Goal: Register for event/course

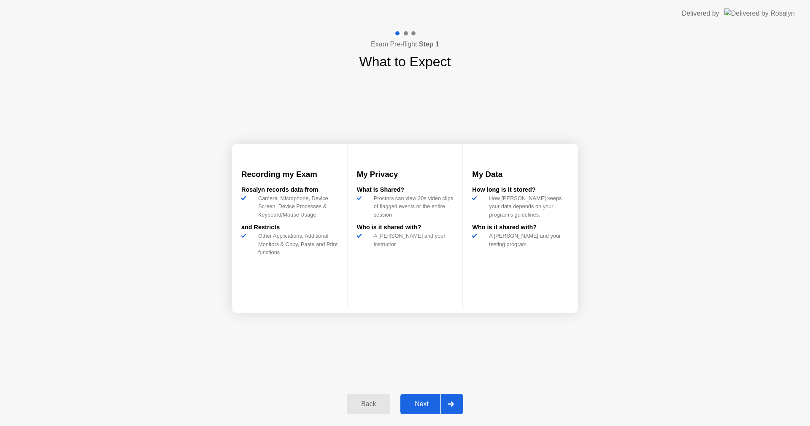
click at [445, 406] on div at bounding box center [450, 403] width 20 height 19
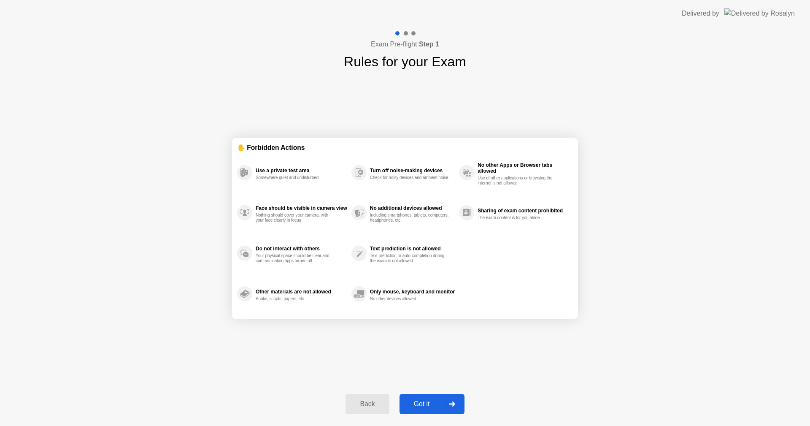
click at [445, 399] on div at bounding box center [452, 403] width 20 height 19
select select "Available cameras"
select select "Available speakers"
select select "Available microphones"
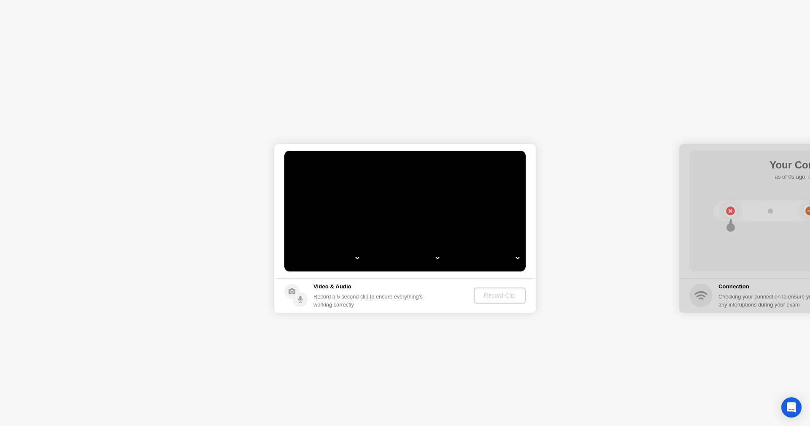
select select "**********"
select select "*******"
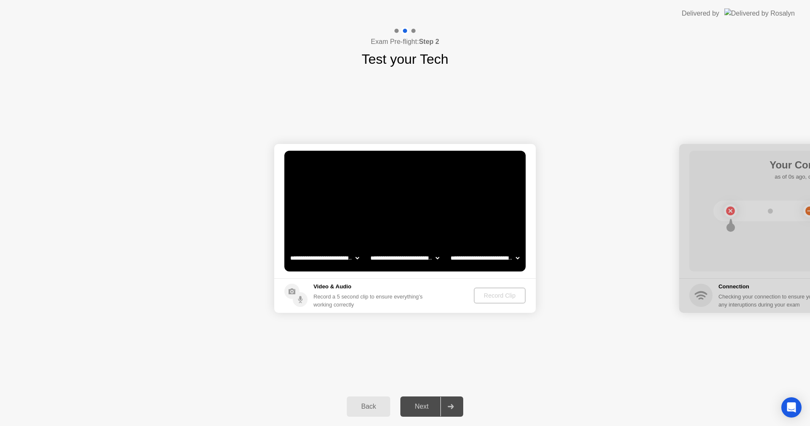
click at [499, 296] on div "Record Clip" at bounding box center [499, 295] width 45 height 7
click at [299, 301] on icon at bounding box center [300, 301] width 5 height 5
click at [456, 411] on div at bounding box center [450, 405] width 20 height 19
click at [485, 296] on div "Record Clip" at bounding box center [499, 295] width 45 height 7
click at [356, 258] on select "**********" at bounding box center [324, 257] width 72 height 17
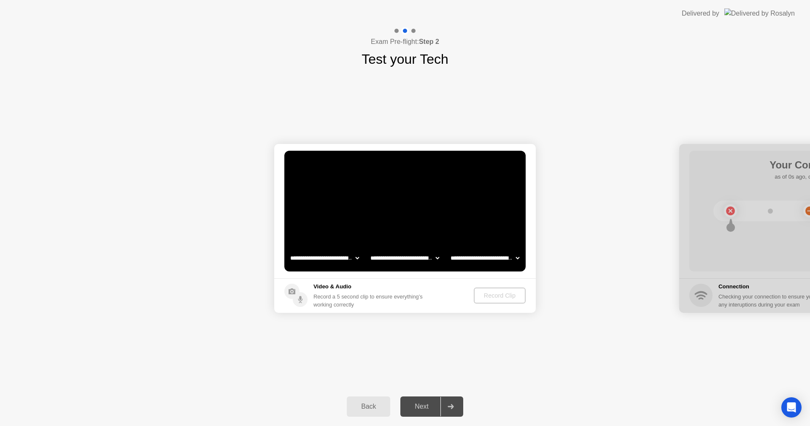
click at [288, 249] on select "**********" at bounding box center [324, 257] width 72 height 17
click at [434, 259] on select "**********" at bounding box center [405, 257] width 72 height 17
click at [369, 249] on select "**********" at bounding box center [405, 257] width 72 height 17
click at [490, 260] on select "**********" at bounding box center [485, 257] width 72 height 17
click at [449, 249] on select "**********" at bounding box center [485, 257] width 72 height 17
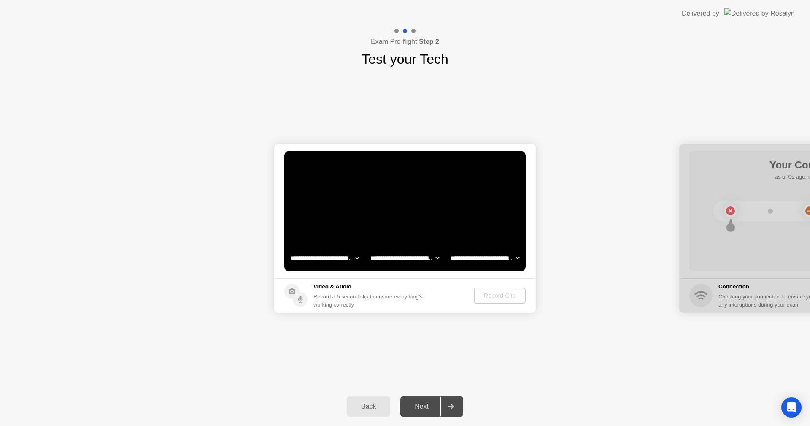
click at [493, 283] on footer "Video & Audio Record a 5 second clip to ensure everything’s working correctly R…" at bounding box center [404, 295] width 261 height 35
drag, startPoint x: 499, startPoint y: 294, endPoint x: 449, endPoint y: 364, distance: 86.5
click at [499, 295] on div "Record Clip" at bounding box center [499, 295] width 45 height 7
click at [375, 407] on div "Back" at bounding box center [368, 406] width 38 height 8
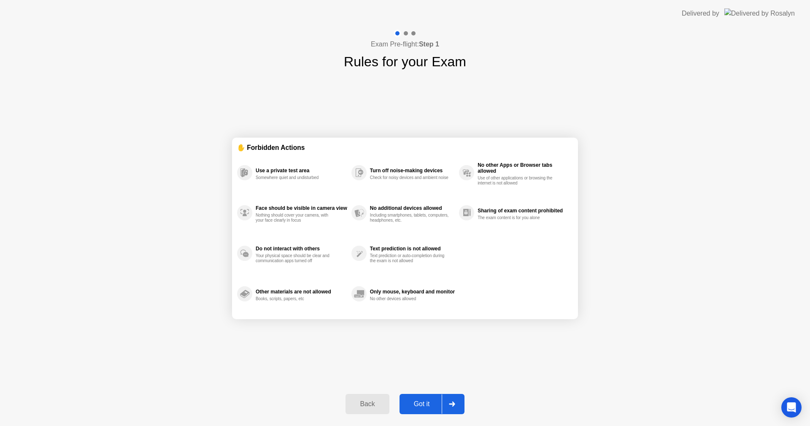
click at [424, 404] on div "Got it" at bounding box center [422, 404] width 40 height 8
select select "**********"
select select "*******"
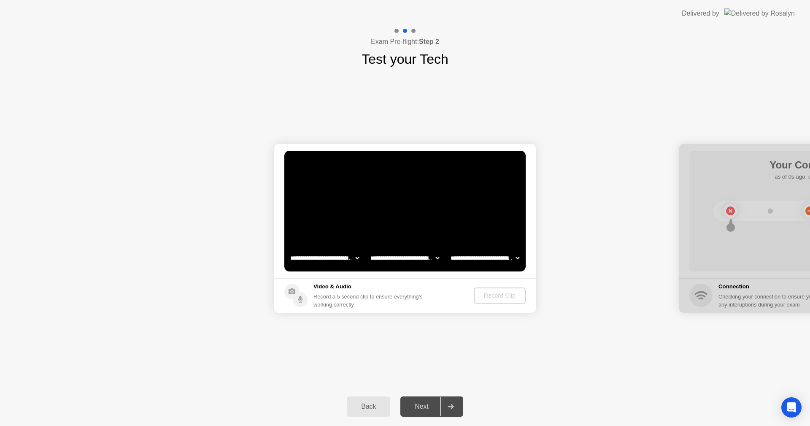
click at [434, 407] on div "Next" at bounding box center [422, 406] width 38 height 8
click at [497, 294] on div "Record Clip" at bounding box center [499, 295] width 45 height 7
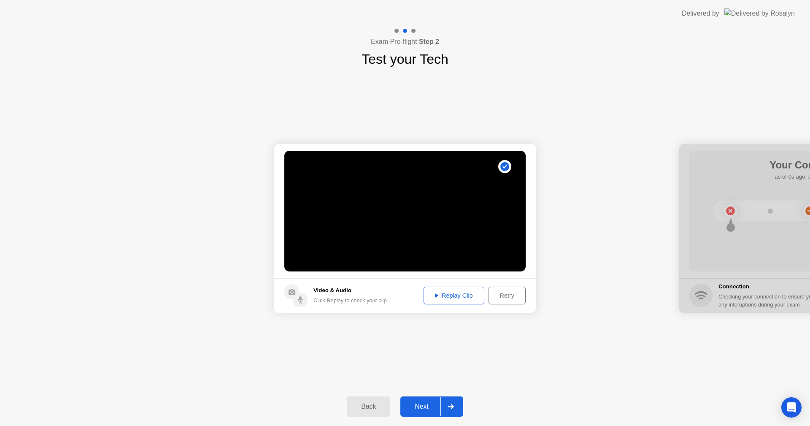
click at [434, 410] on div "Next" at bounding box center [422, 406] width 38 height 8
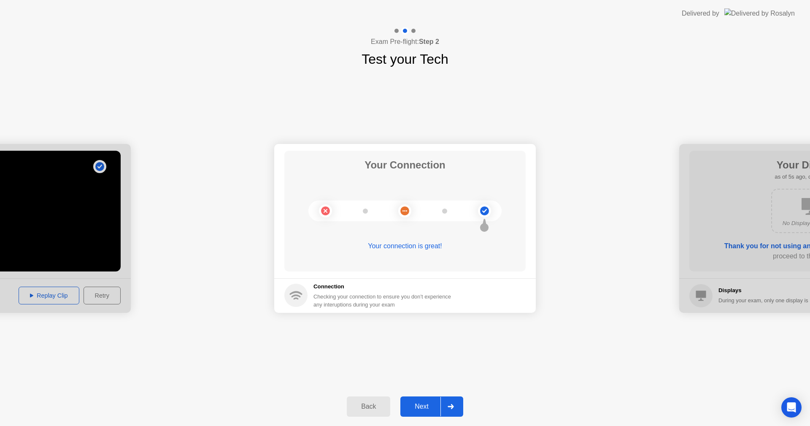
click at [441, 406] on div at bounding box center [450, 405] width 20 height 19
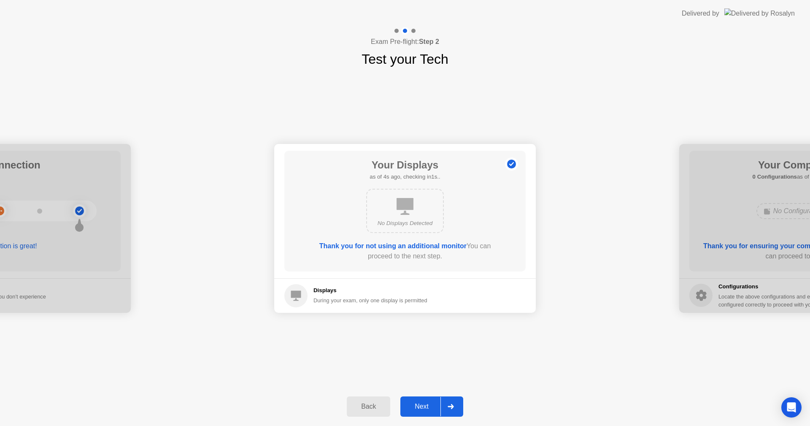
click at [435, 408] on div "Next" at bounding box center [422, 406] width 38 height 8
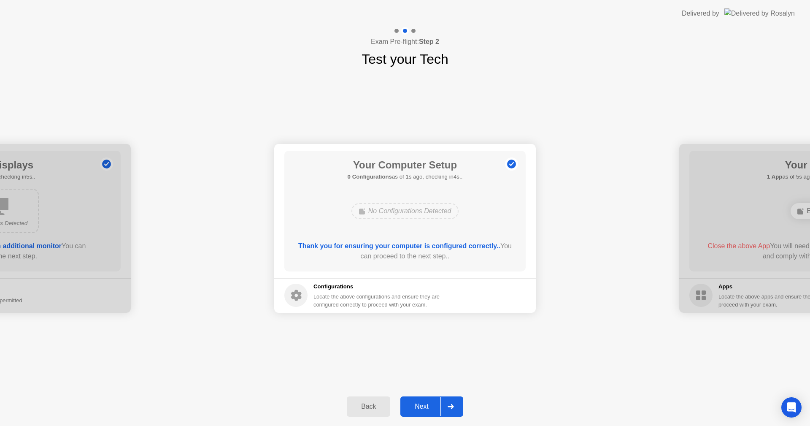
click at [435, 408] on div "Next" at bounding box center [422, 406] width 38 height 8
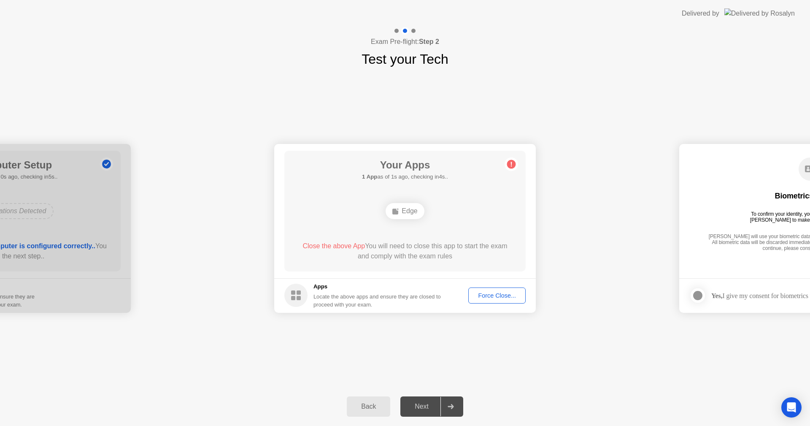
click at [495, 292] on div "Force Close..." at bounding box center [496, 295] width 51 height 7
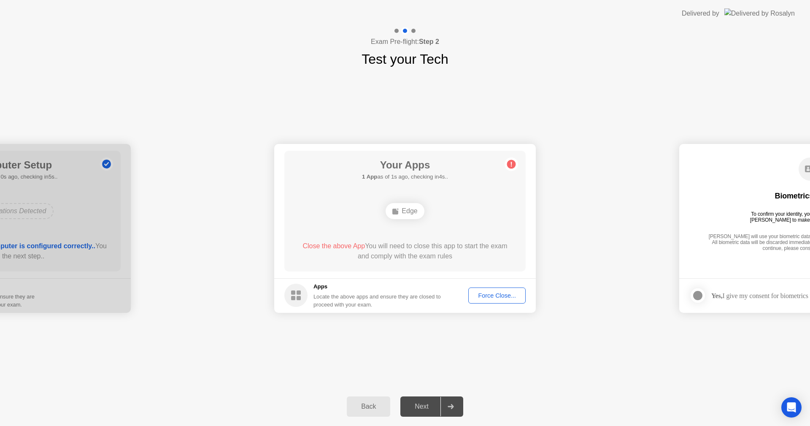
click at [377, 408] on div "Back" at bounding box center [368, 406] width 38 height 8
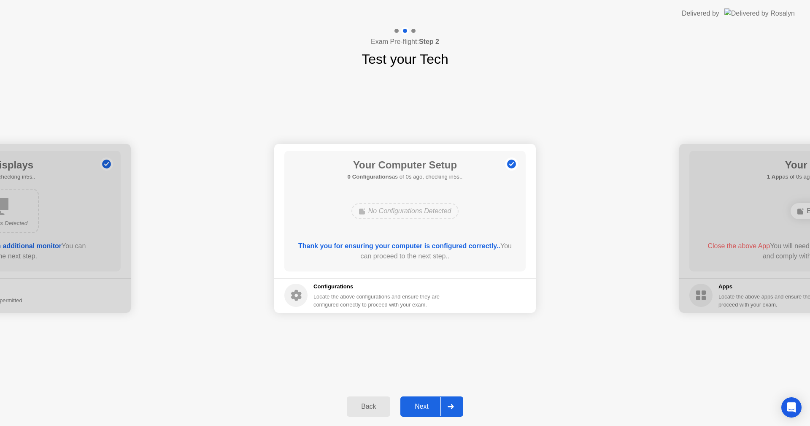
click at [434, 407] on div "Next" at bounding box center [422, 406] width 38 height 8
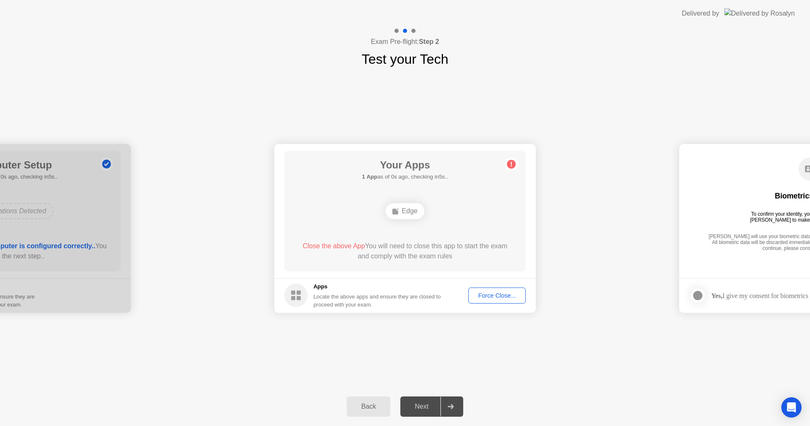
click at [480, 296] on div "Force Close..." at bounding box center [496, 295] width 51 height 7
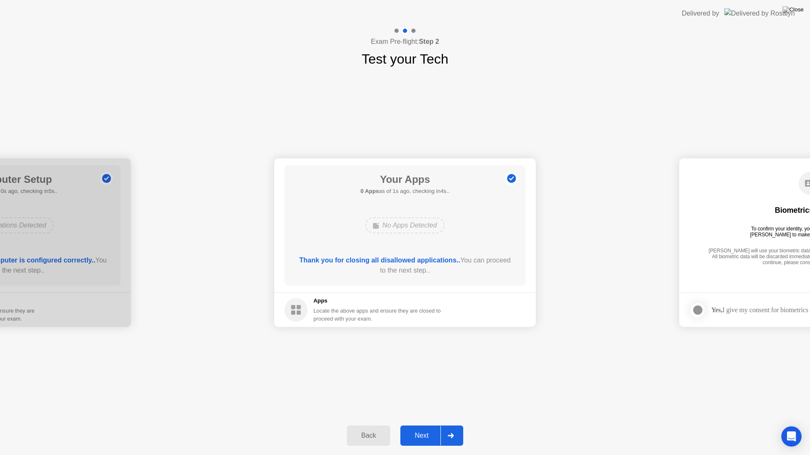
click at [431, 425] on div "Next" at bounding box center [422, 436] width 38 height 8
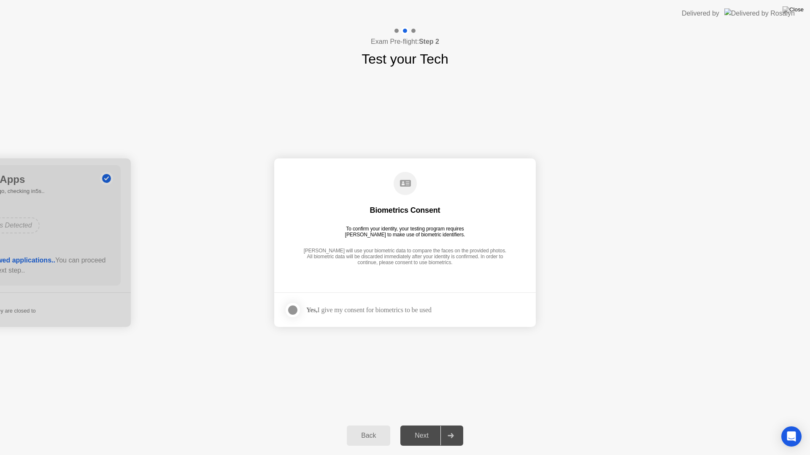
click at [294, 309] on div at bounding box center [293, 310] width 10 height 10
click at [430, 425] on div "Next" at bounding box center [422, 436] width 38 height 8
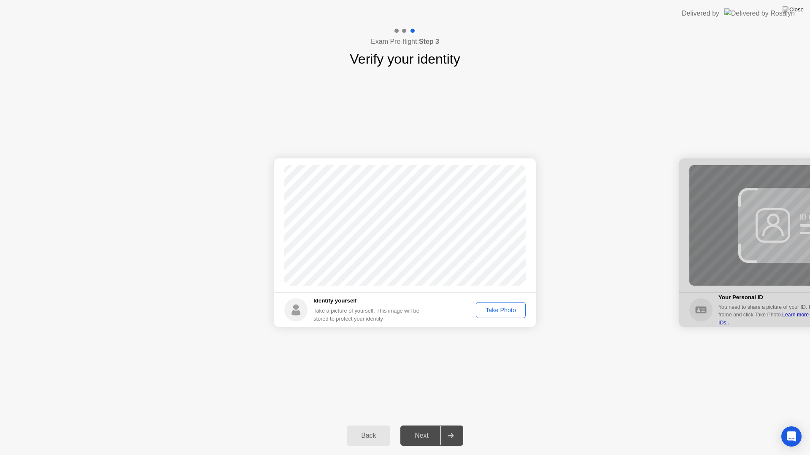
click at [498, 313] on div "Take Photo" at bounding box center [501, 310] width 44 height 7
click at [502, 311] on div "Retake" at bounding box center [506, 310] width 33 height 7
click at [496, 311] on div "Take Photo" at bounding box center [501, 310] width 44 height 7
click at [421, 425] on div "Next" at bounding box center [422, 436] width 38 height 8
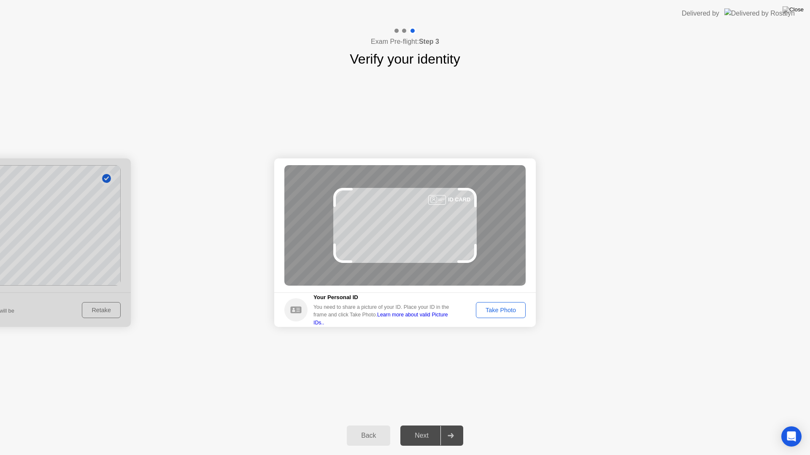
click at [504, 315] on button "Take Photo" at bounding box center [501, 310] width 50 height 16
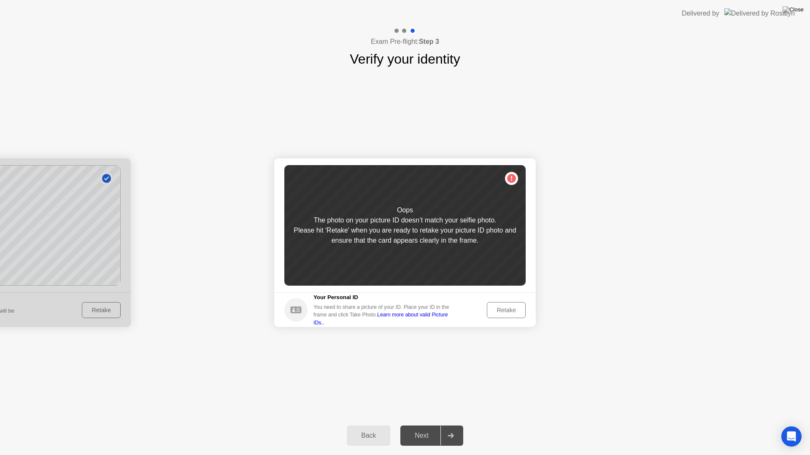
click at [504, 313] on div "Retake" at bounding box center [506, 310] width 33 height 7
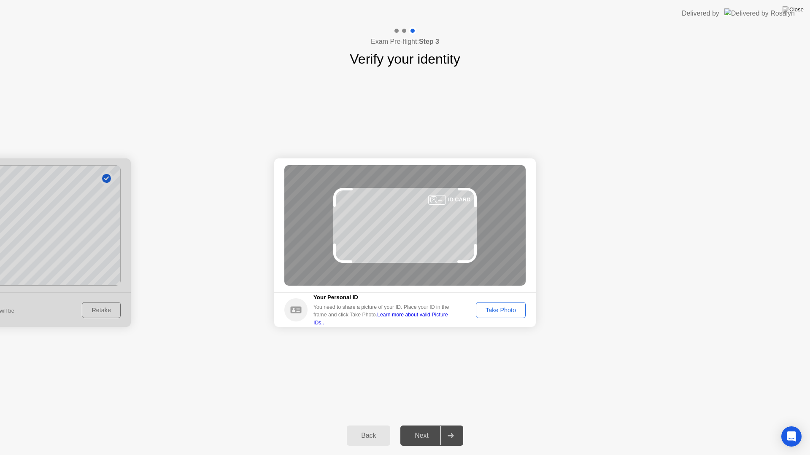
click at [481, 308] on div "Take Photo" at bounding box center [501, 310] width 44 height 7
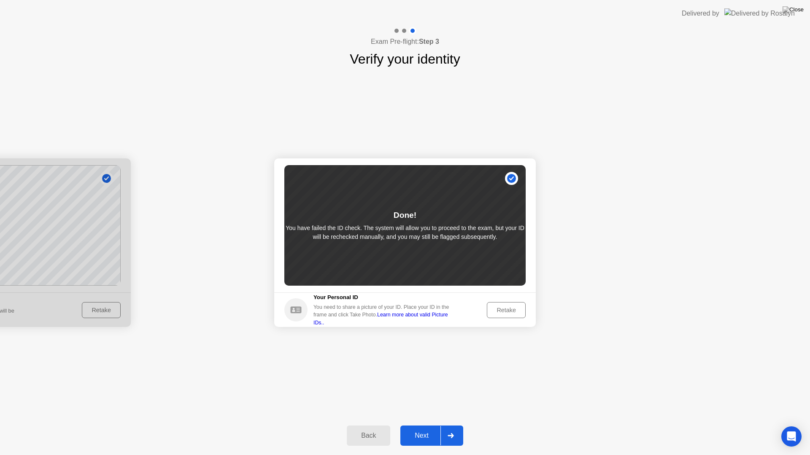
click at [428, 425] on div "Next" at bounding box center [422, 436] width 38 height 8
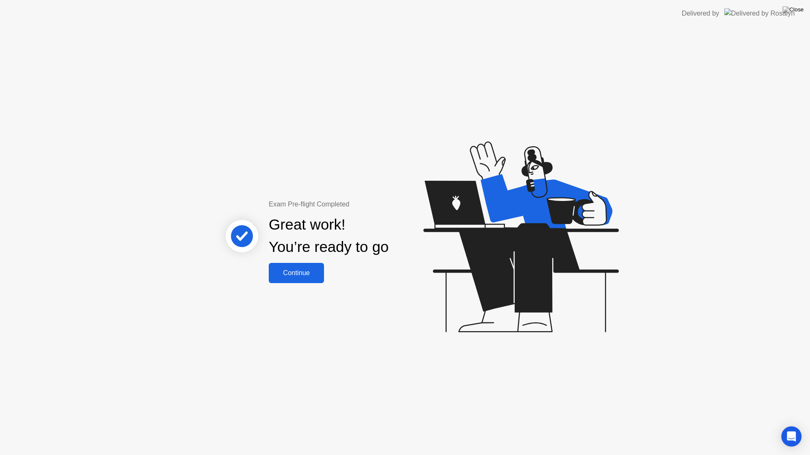
click at [305, 269] on div "Continue" at bounding box center [296, 273] width 50 height 8
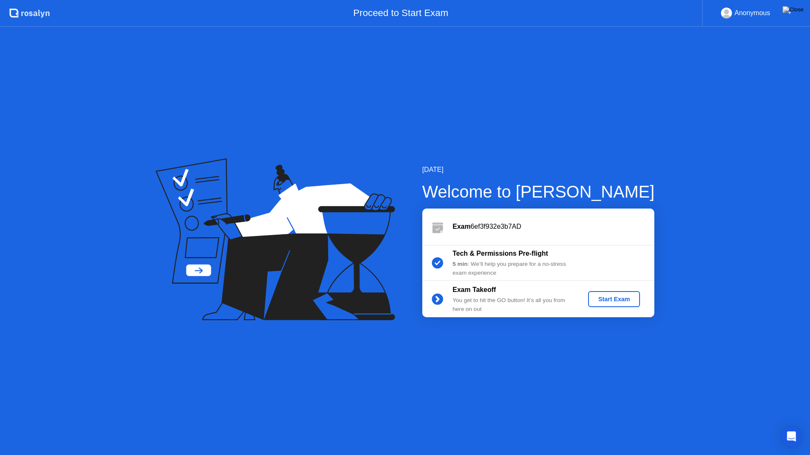
click at [619, 296] on div "Start Exam" at bounding box center [613, 299] width 45 height 7
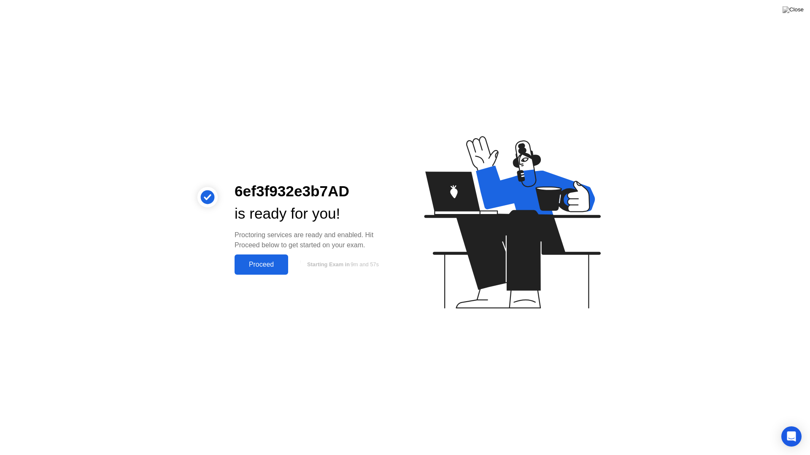
click at [259, 264] on div "Proceed" at bounding box center [261, 265] width 49 height 8
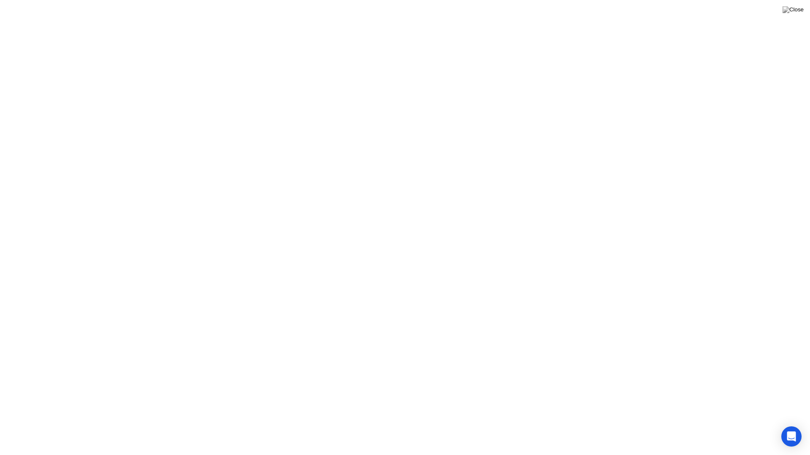
click icon
click at [490, 425] on button "Exam Rules" at bounding box center [482, 442] width 45 height 8
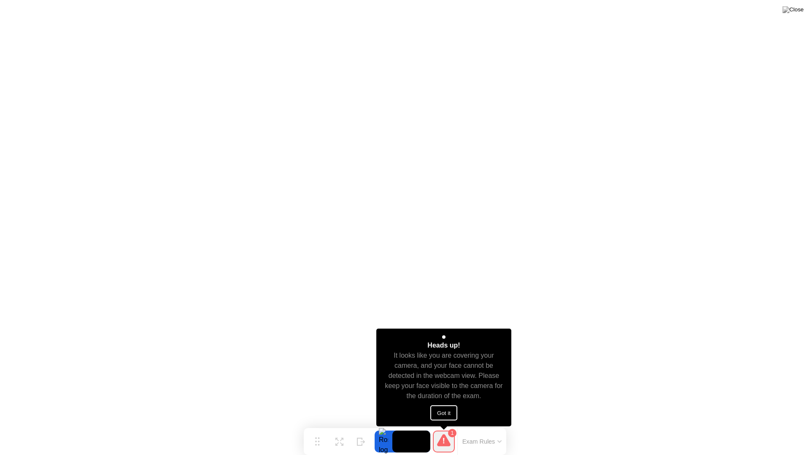
click at [454, 413] on button "Got it" at bounding box center [443, 413] width 27 height 15
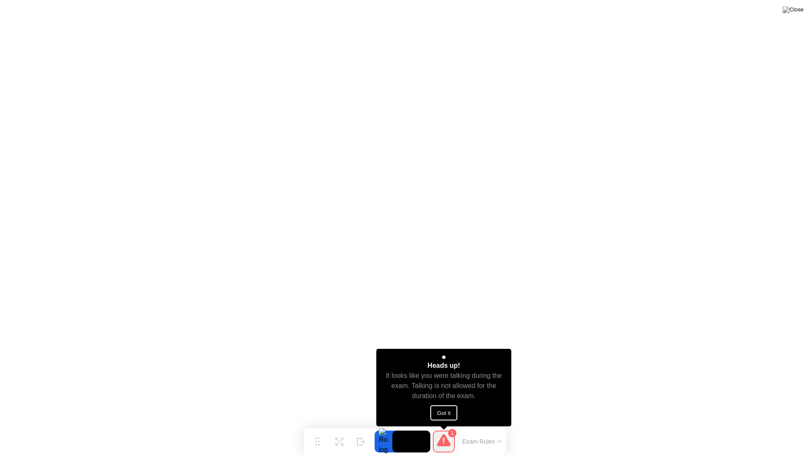
click at [442, 412] on button "Got it" at bounding box center [443, 413] width 27 height 15
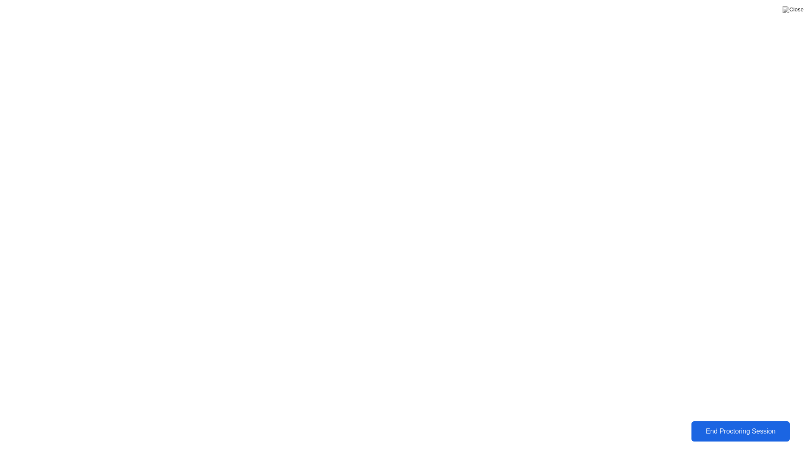
click at [751, 425] on div "End Proctoring Session" at bounding box center [740, 432] width 94 height 8
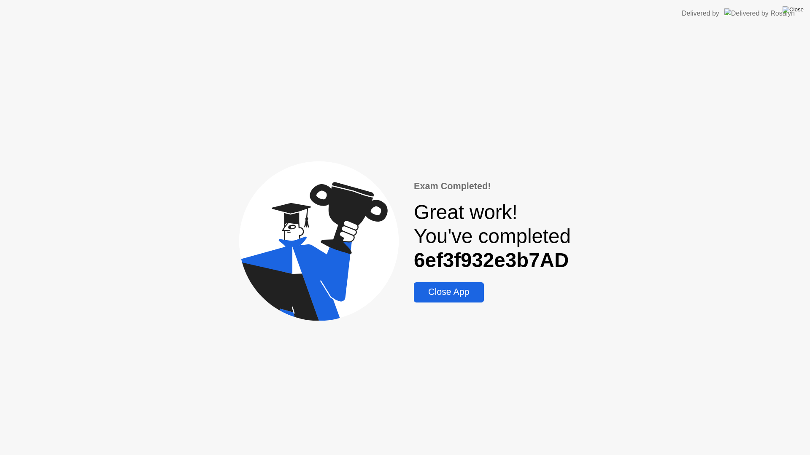
click at [801, 13] on img at bounding box center [792, 9] width 21 height 7
